Goal: Transaction & Acquisition: Purchase product/service

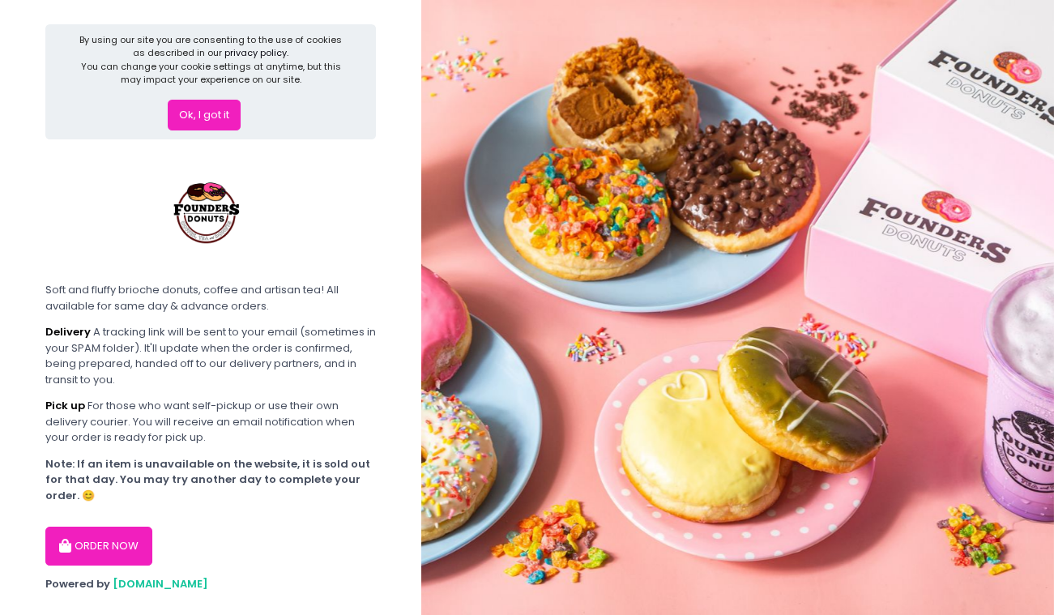
click at [129, 543] on button "ORDER NOW" at bounding box center [98, 546] width 107 height 39
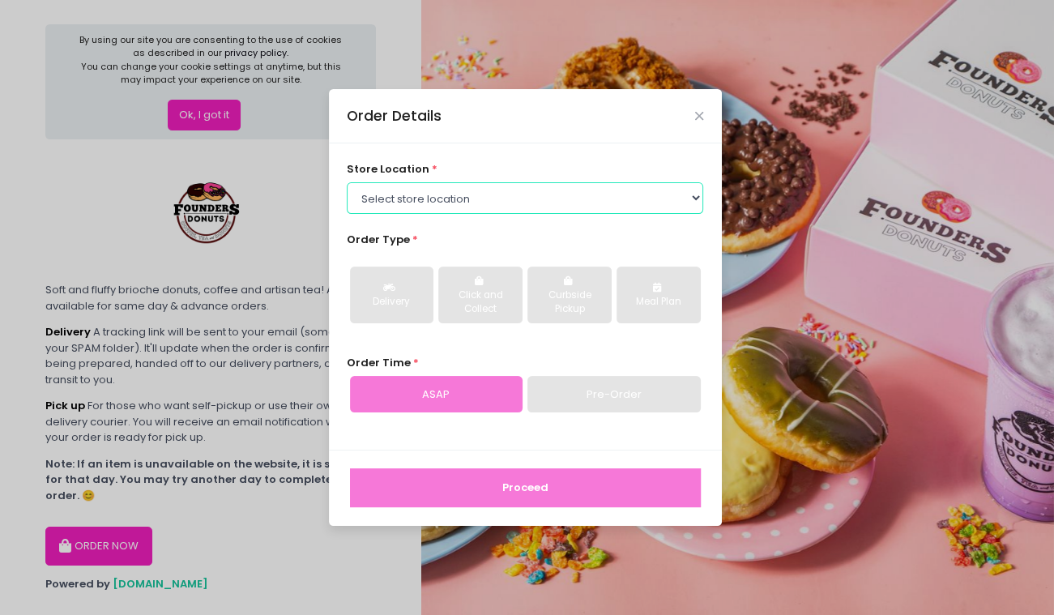
click at [582, 191] on select "Select store location Founders Donuts - [PERSON_NAME] Founders Donuts - SM Suca…" at bounding box center [525, 197] width 356 height 31
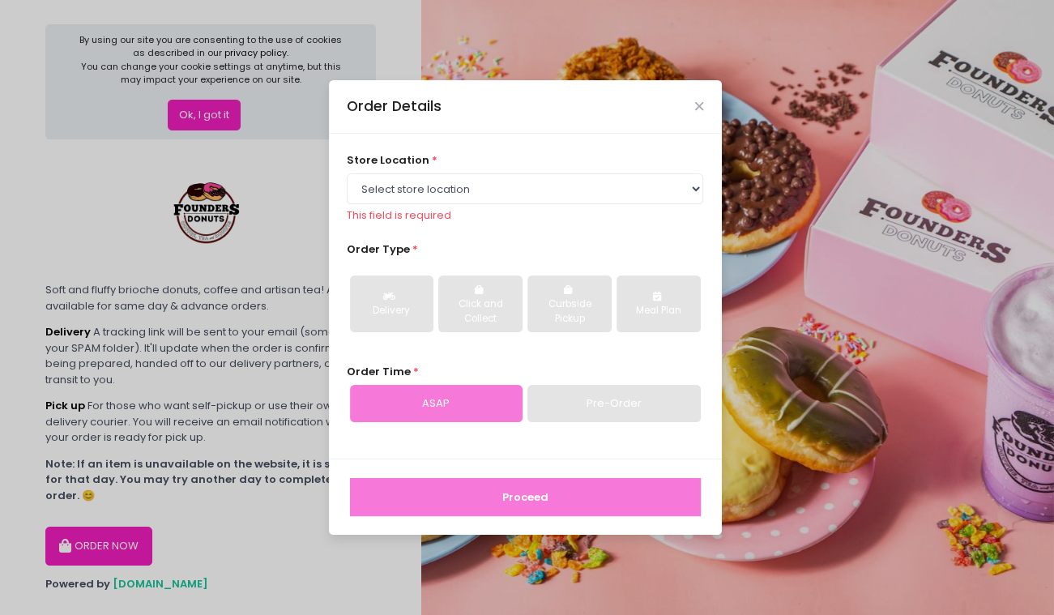
click at [703, 105] on div "Order Details" at bounding box center [525, 106] width 393 height 53
click at [696, 108] on icon "Close" at bounding box center [699, 106] width 8 height 12
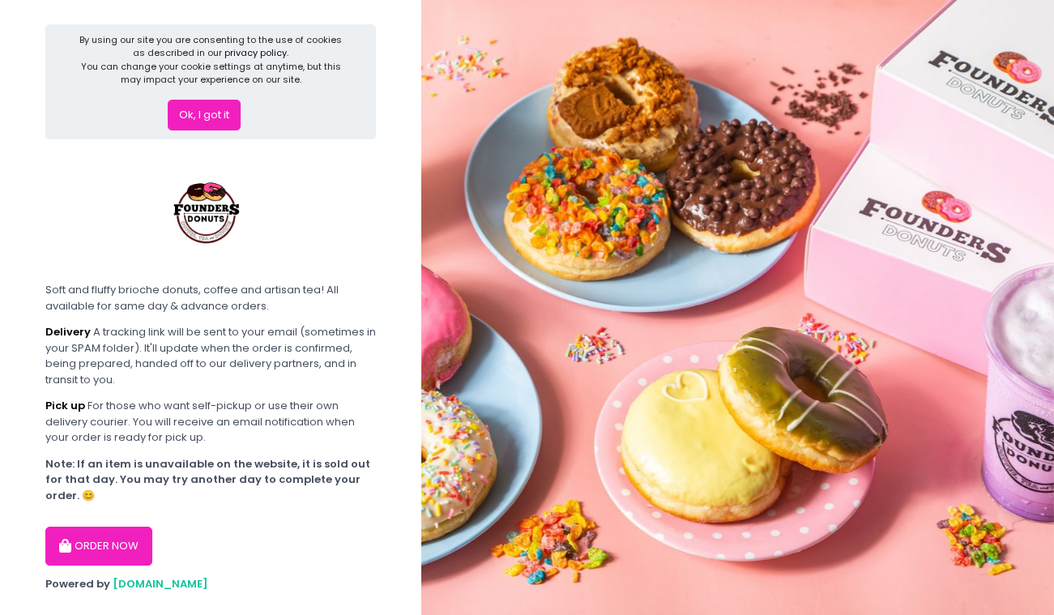
click at [192, 126] on button "Ok, I got it" at bounding box center [204, 115] width 73 height 31
